Goal: Task Accomplishment & Management: Manage account settings

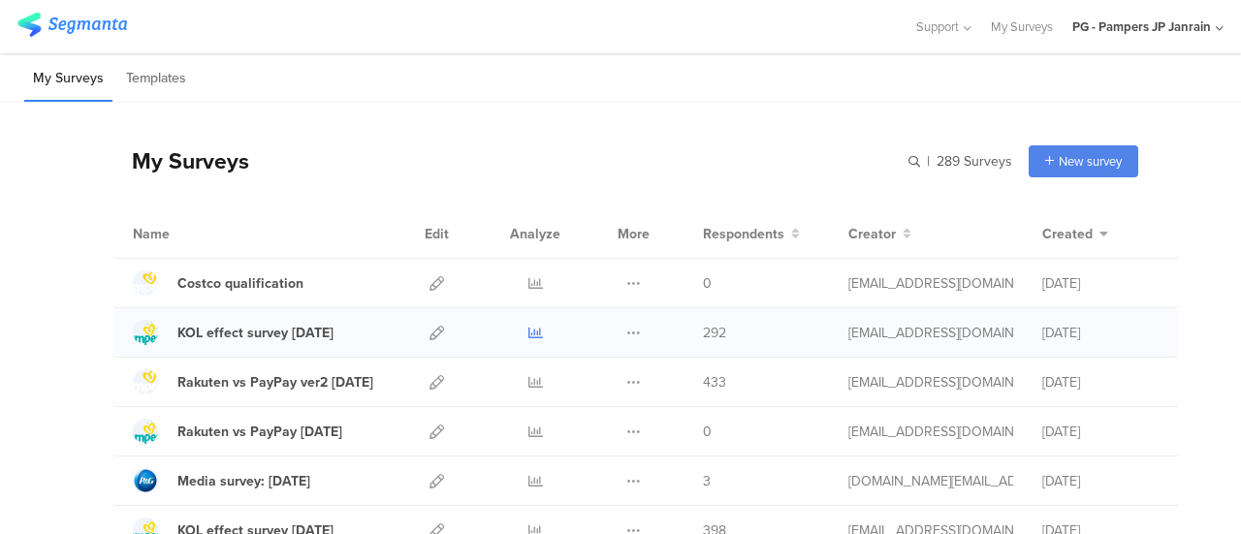
click at [528, 333] on icon at bounding box center [535, 333] width 15 height 15
click at [626, 278] on icon at bounding box center [633, 283] width 15 height 15
click at [593, 364] on link "Export" at bounding box center [595, 367] width 107 height 35
click at [613, 336] on div "Duplicate Export" at bounding box center [634, 332] width 42 height 48
click at [626, 326] on icon at bounding box center [633, 333] width 15 height 15
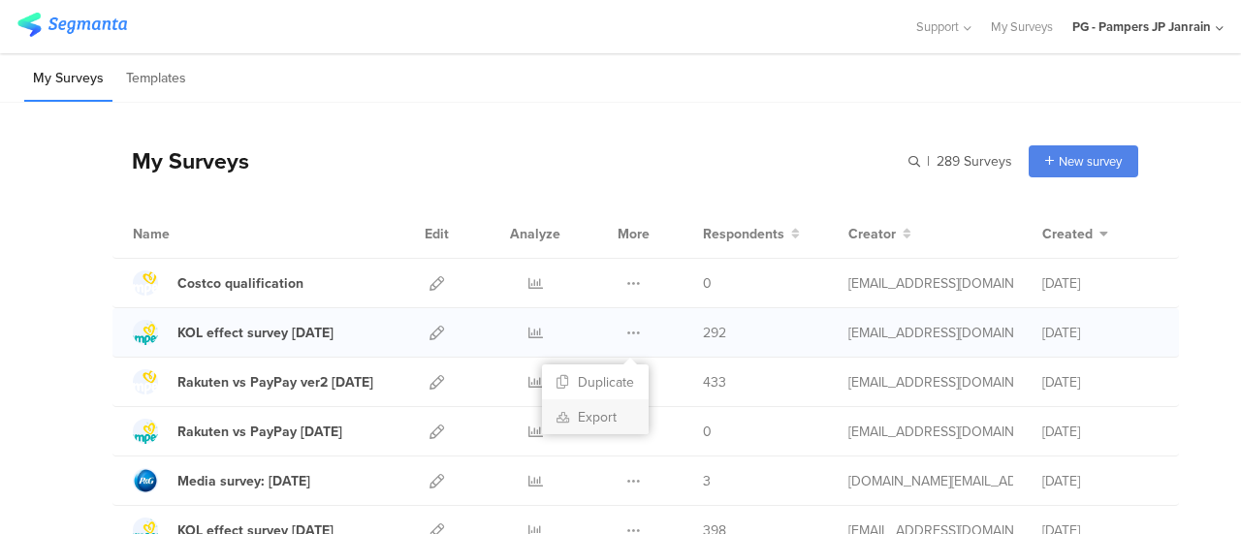
click at [590, 405] on link "Export" at bounding box center [595, 416] width 107 height 35
click at [528, 326] on icon at bounding box center [535, 333] width 15 height 15
click at [431, 332] on div at bounding box center [437, 332] width 42 height 48
click at [429, 332] on icon at bounding box center [436, 333] width 15 height 15
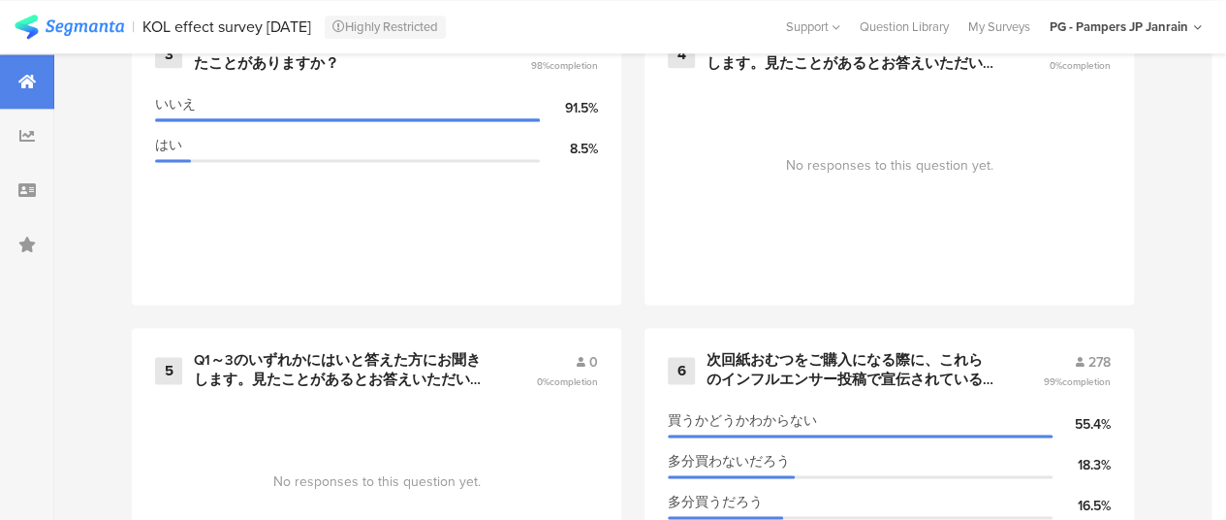
scroll to position [1454, 0]
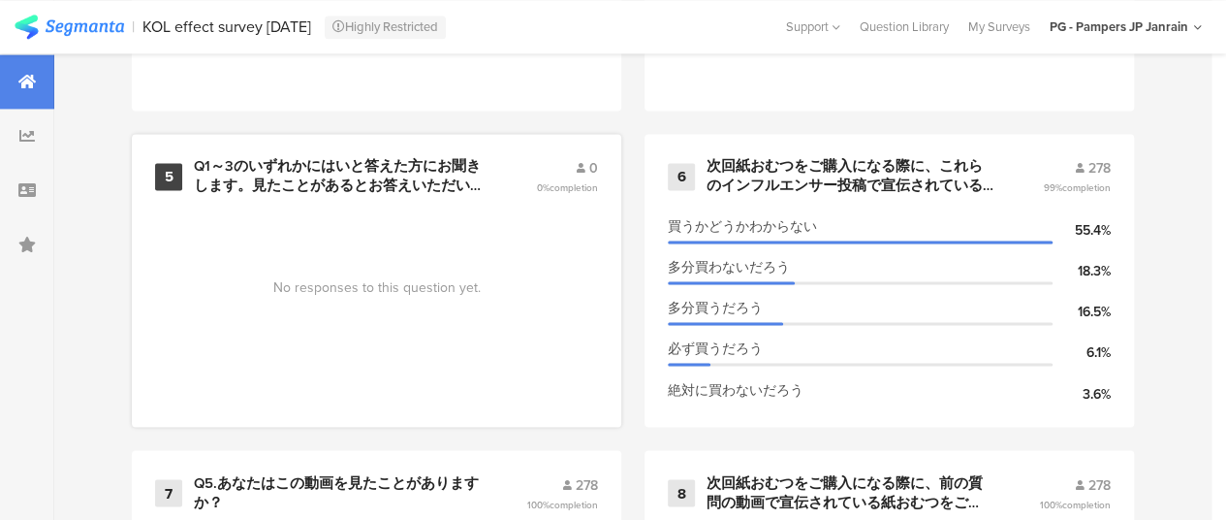
click at [464, 208] on div "5 Q1～3のいずれかにはいと答えた方にお聞きします。見たことがあるとお答えいただいたインフルエンサー投稿で、紹介されたパンパース製品の便益や魅力について、ど…" at bounding box center [377, 280] width 490 height 293
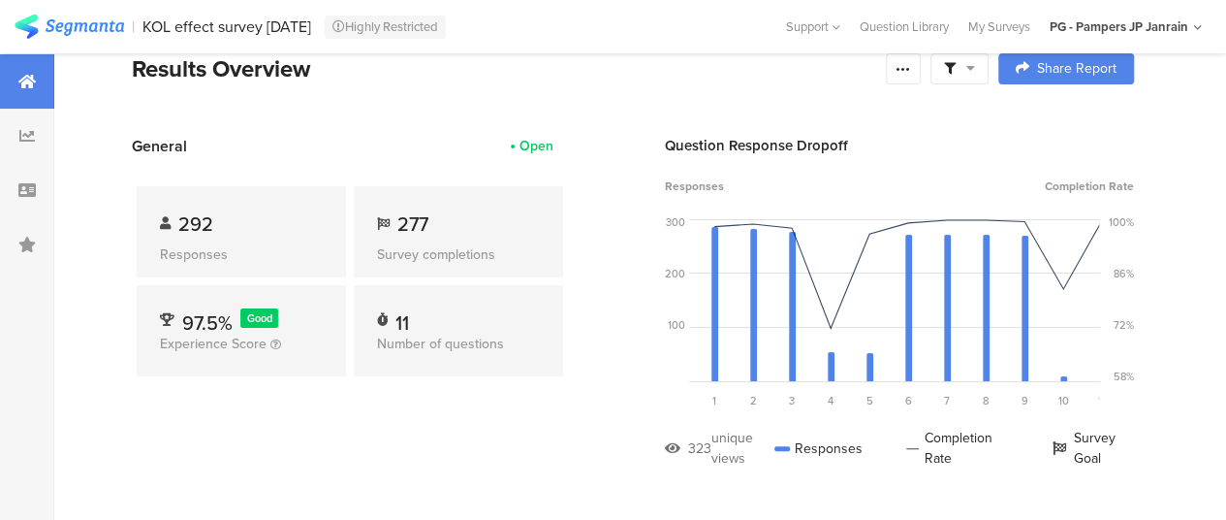
scroll to position [0, 0]
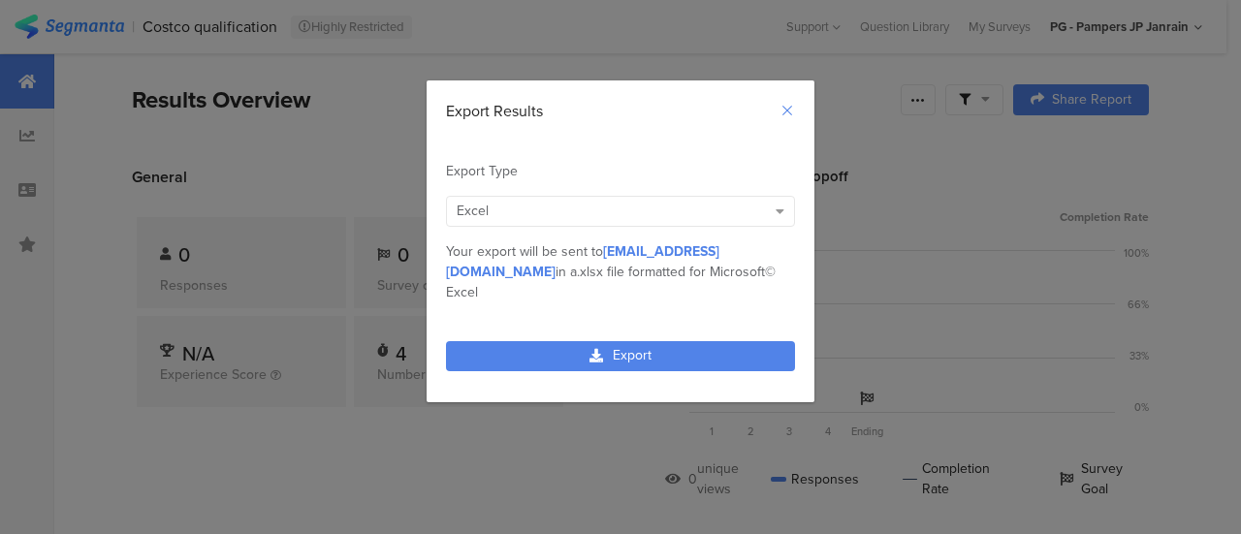
click at [787, 113] on icon "Close" at bounding box center [787, 111] width 16 height 16
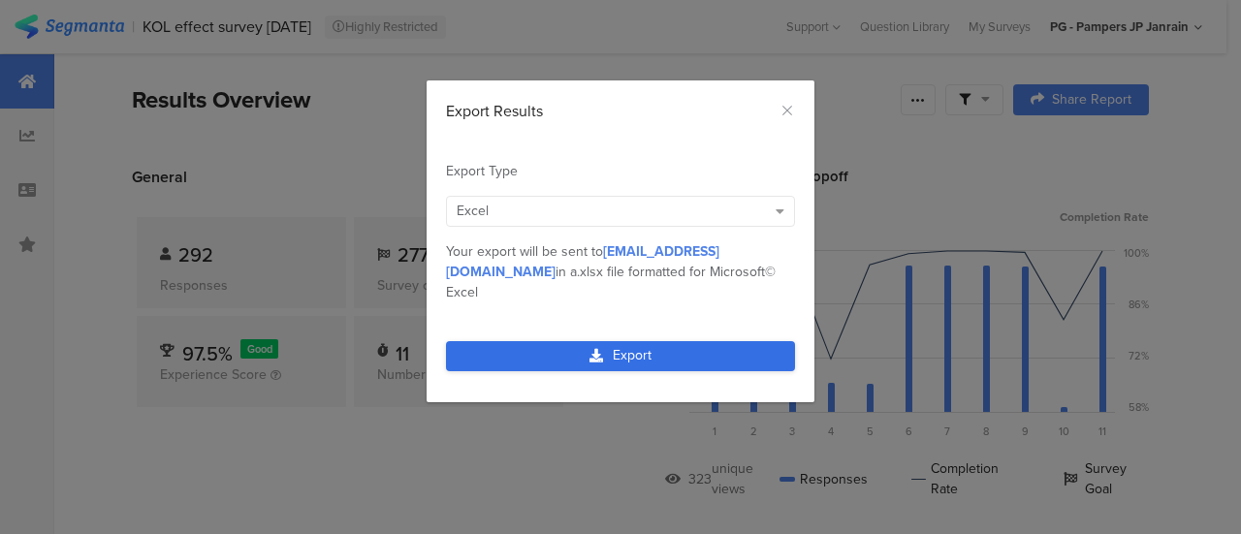
click at [614, 341] on link "Export" at bounding box center [620, 356] width 349 height 30
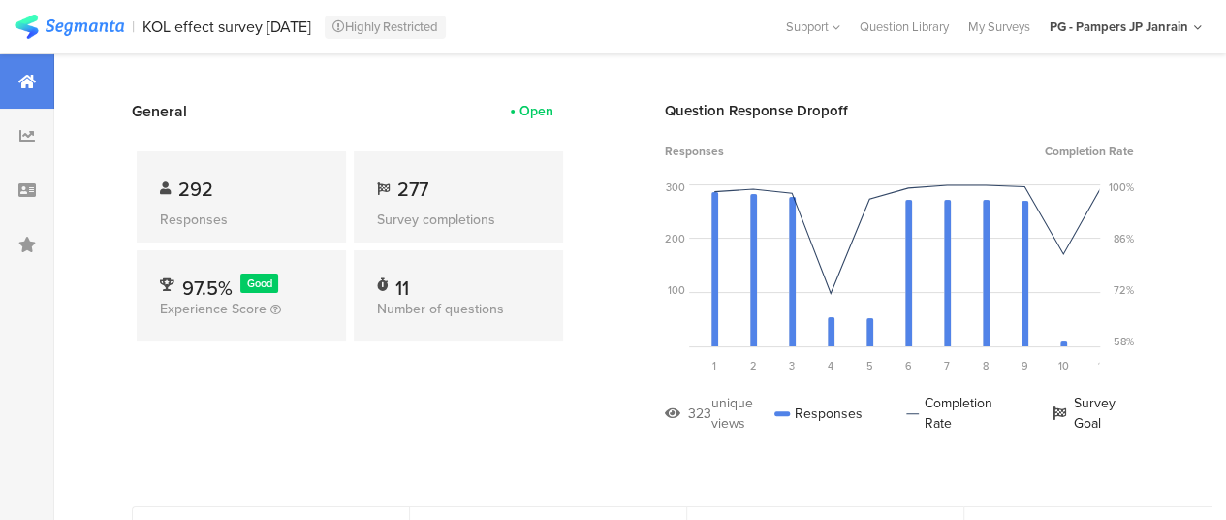
scroll to position [97, 0]
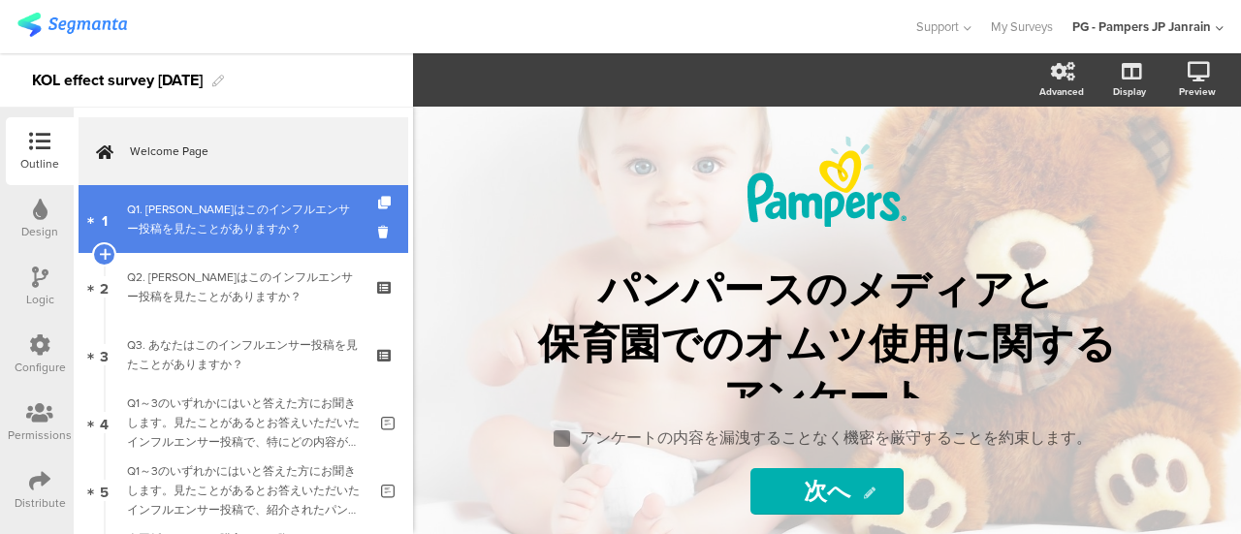
click at [237, 233] on div "Q1. [PERSON_NAME]はこのインフルエンサー投稿を見たことがありますか？" at bounding box center [243, 219] width 232 height 39
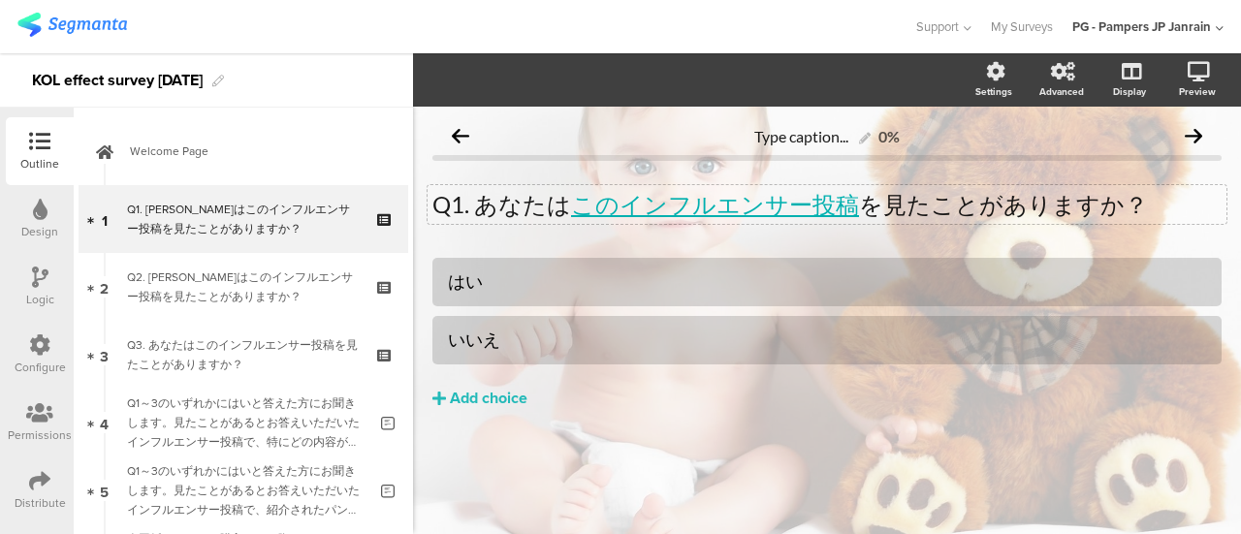
click at [651, 206] on div "Q1. [PERSON_NAME]は このインフルエンサー投稿 を見たことがありますか？ Q1. [PERSON_NAME]は このインフルエンサー投稿 を見…" at bounding box center [826, 204] width 799 height 39
click at [729, 211] on link "このインフルエンサー投稿" at bounding box center [715, 204] width 288 height 28
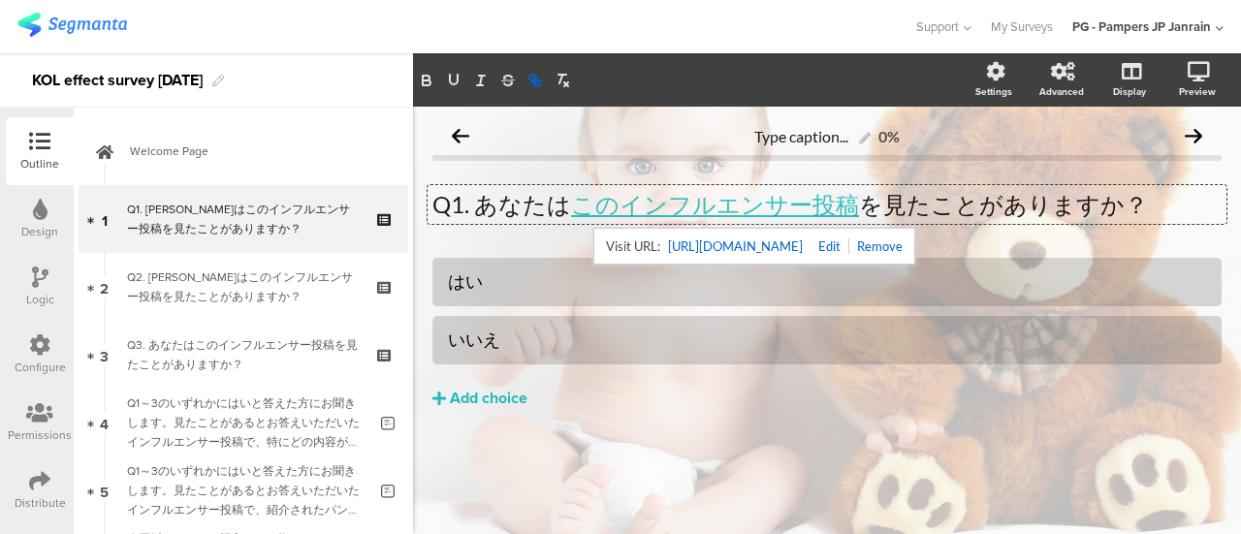
click at [737, 249] on link "[URL][DOMAIN_NAME]" at bounding box center [735, 246] width 135 height 25
click at [551, 273] on div "はい" at bounding box center [827, 281] width 758 height 22
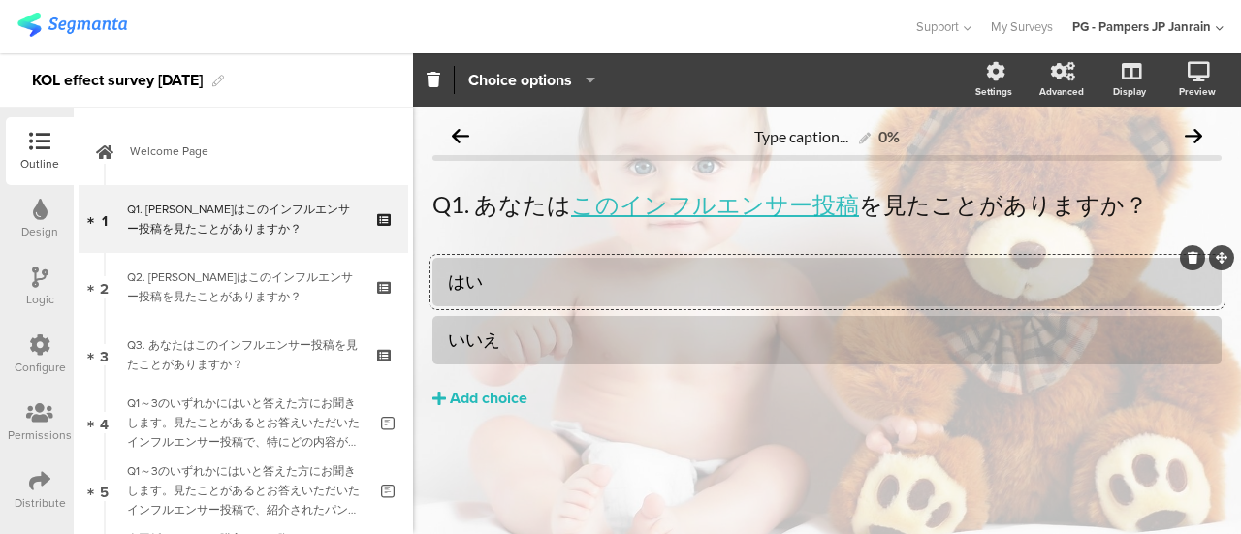
click at [548, 292] on div "はい" at bounding box center [827, 281] width 758 height 22
click at [613, 424] on div "はい いいえ Add choice" at bounding box center [826, 374] width 789 height 233
click at [588, 262] on div at bounding box center [826, 282] width 789 height 48
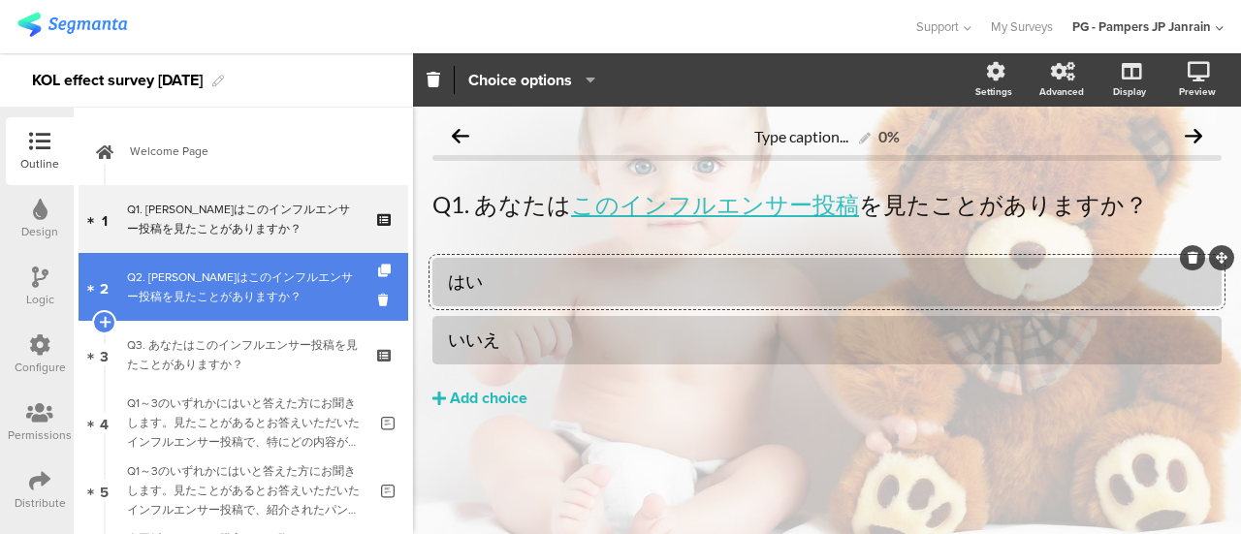
click at [225, 277] on div "Q2. [PERSON_NAME]はこのインフルエンサー投稿を見たことがありますか？" at bounding box center [243, 287] width 232 height 39
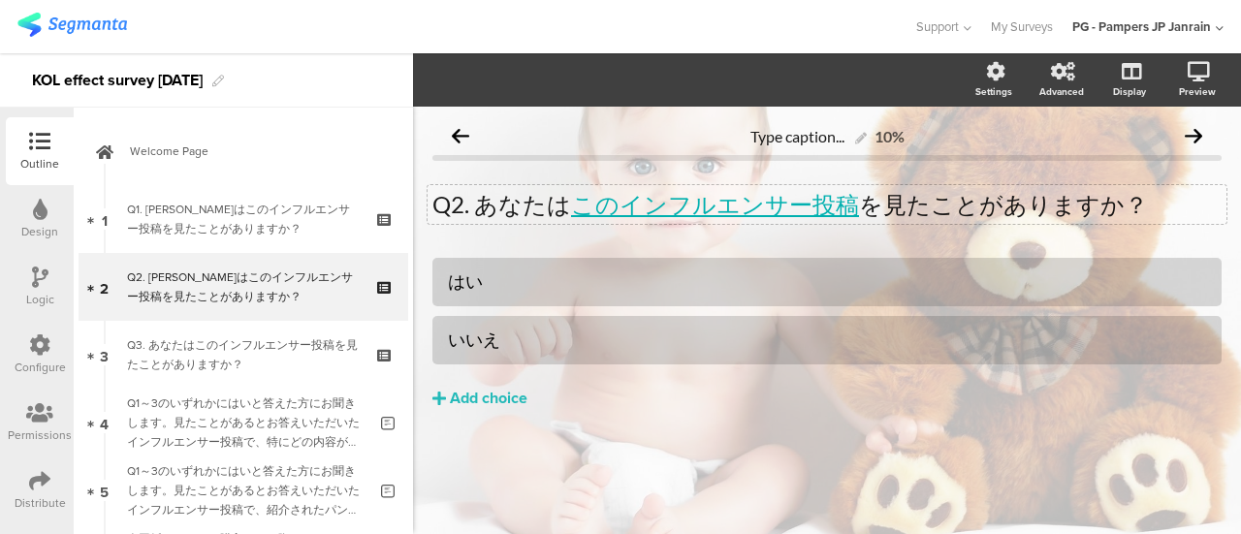
click at [735, 208] on div "Q2. [PERSON_NAME]は このインフルエンサー投稿 を見たことがありますか？ Q2. あなたは このインフルエンサー投稿 を見たことがありますか？" at bounding box center [826, 204] width 799 height 39
click at [731, 220] on div "Q2. [PERSON_NAME]は このインフルエンサー投稿 を見たことがありますか？ Q2. あなたは このインフルエンサー投稿 を見たことがありますか？…" at bounding box center [826, 204] width 799 height 39
click at [731, 218] on p "Q2. [PERSON_NAME]は このインフルエンサー投稿 を見たことがありますか？" at bounding box center [826, 204] width 789 height 29
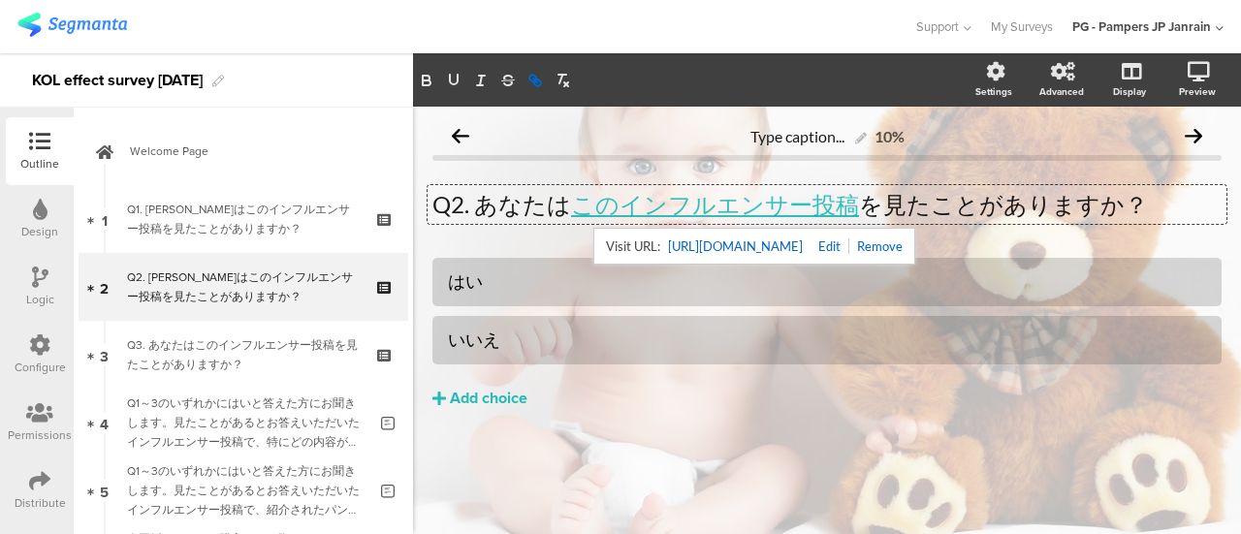
click at [737, 242] on link "[URL][DOMAIN_NAME]" at bounding box center [735, 246] width 135 height 25
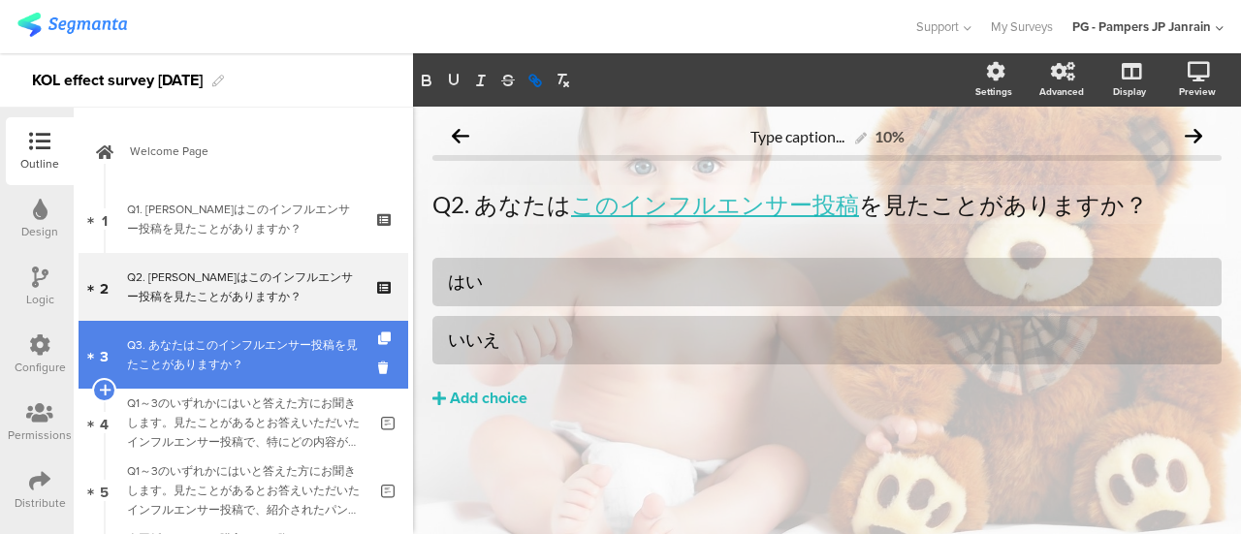
click at [199, 347] on div "Q3. あなたはこのインフルエンサー投稿を見たことがありますか？" at bounding box center [243, 354] width 232 height 39
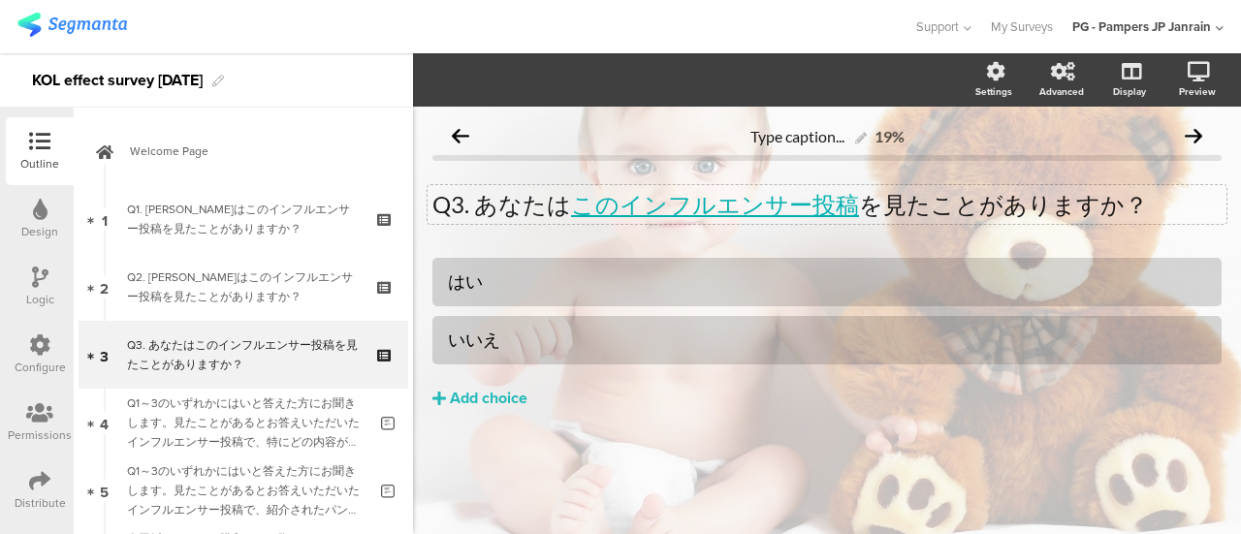
click at [704, 210] on div "Q3. あなたは このインフルエンサー投稿 を見たことがありますか？ Q3. あなたは このインフルエンサー投稿 を見たことがありますか？" at bounding box center [826, 204] width 799 height 39
click at [705, 208] on link "このインフルエンサー投稿" at bounding box center [715, 204] width 288 height 28
click at [699, 206] on link "このインフルエンサー投稿" at bounding box center [715, 204] width 288 height 28
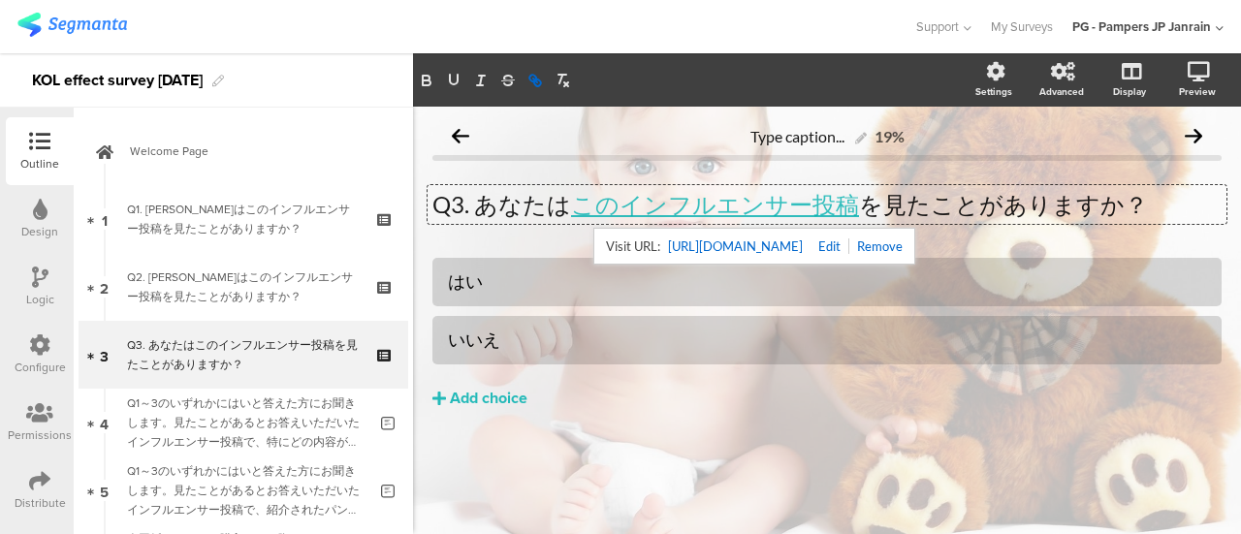
click at [698, 246] on link "[URL][DOMAIN_NAME]" at bounding box center [735, 246] width 135 height 25
